Goal: Transaction & Acquisition: Purchase product/service

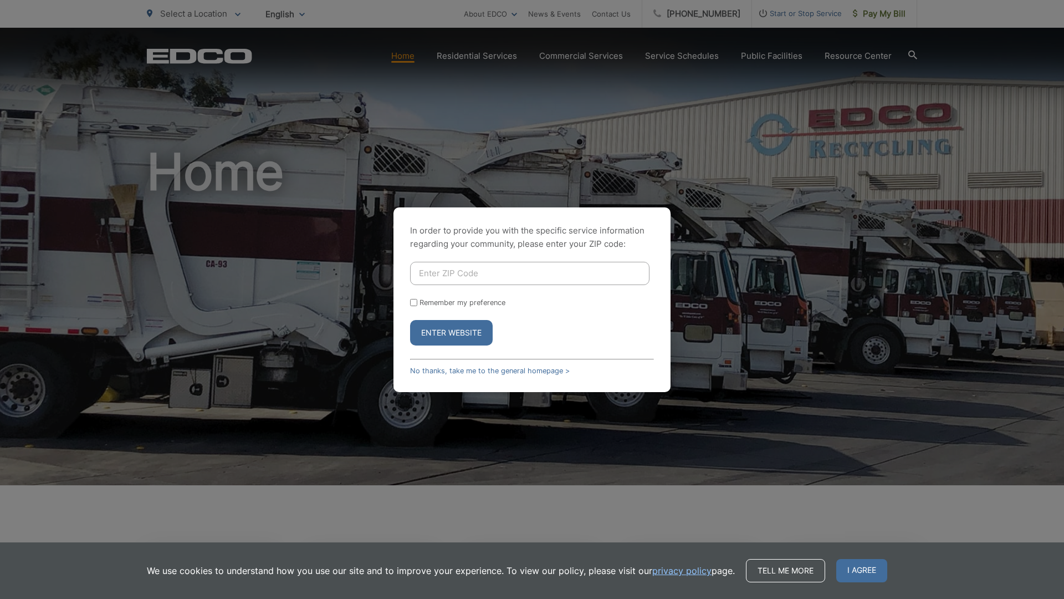
click at [499, 437] on div "In order to provide you with the specific service information regarding your co…" at bounding box center [532, 299] width 1064 height 599
click at [881, 152] on div "In order to provide you with the specific service information regarding your co…" at bounding box center [532, 299] width 1064 height 599
click at [872, 271] on div "In order to provide you with the specific service information regarding your co…" at bounding box center [532, 299] width 1064 height 599
click at [552, 275] on input "Enter ZIP Code" at bounding box center [529, 273] width 239 height 23
type input "91932"
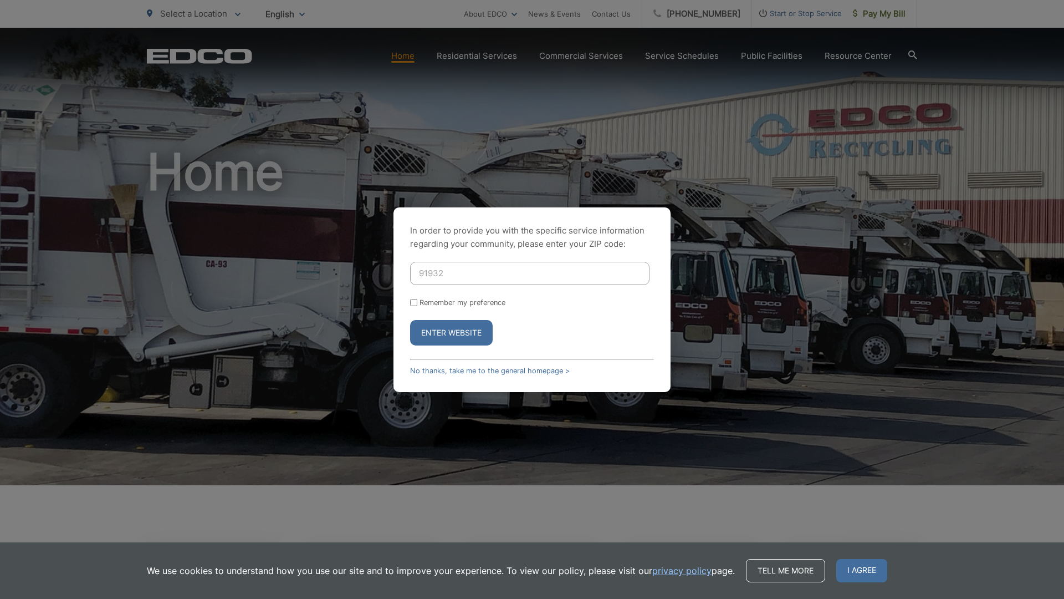
click at [455, 336] on button "Enter Website" at bounding box center [451, 332] width 83 height 25
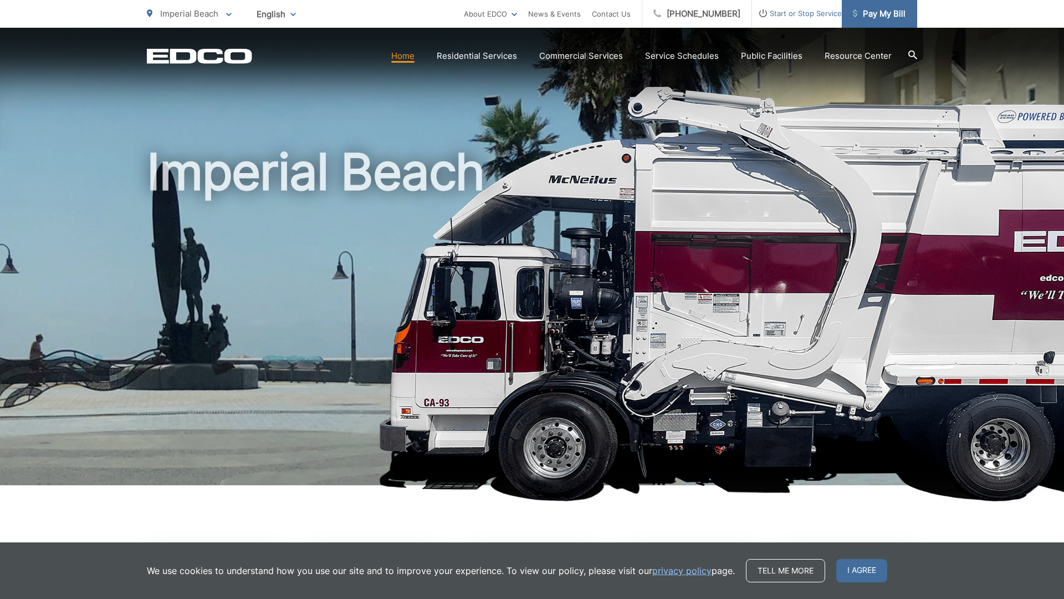
click at [879, 20] on span "Pay My Bill" at bounding box center [879, 13] width 53 height 13
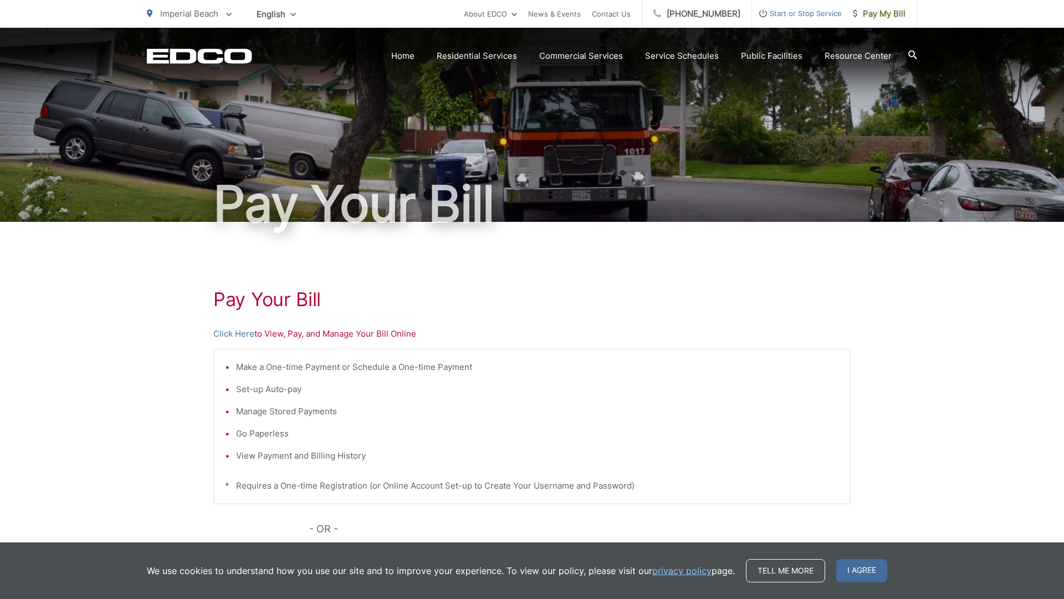
click at [856, 568] on iframe at bounding box center [956, 434] width 200 height 330
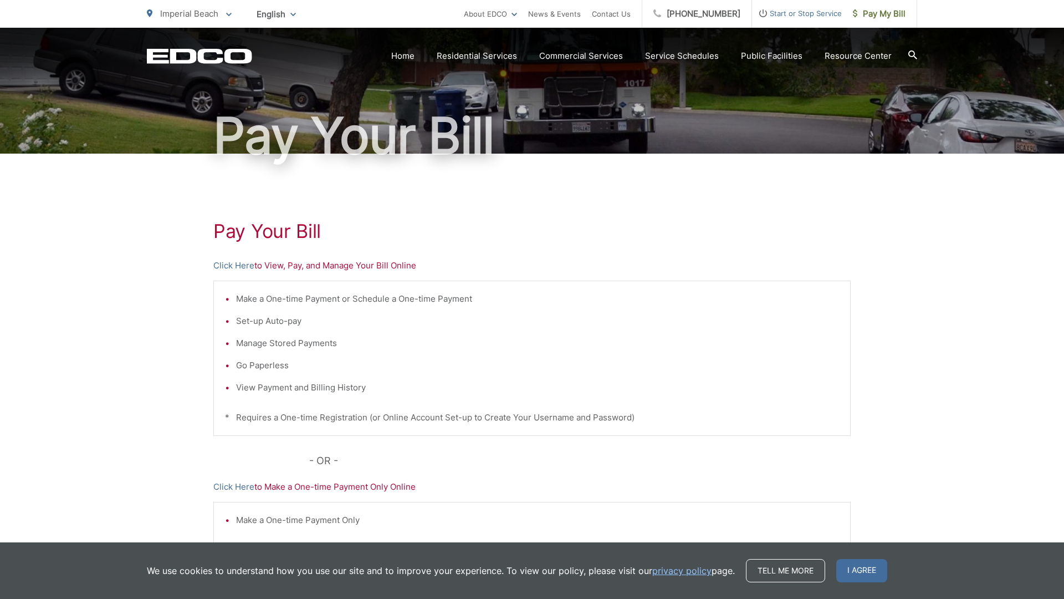
scroll to position [69, 0]
click at [241, 266] on link "Click Here" at bounding box center [233, 264] width 41 height 13
